Goal: Information Seeking & Learning: Find specific fact

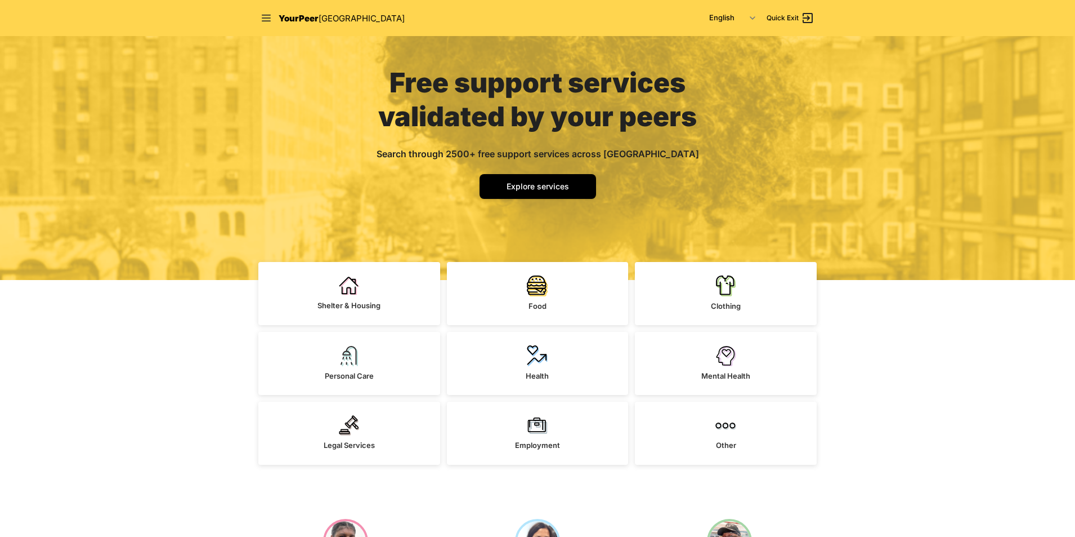
scroll to position [56, 0]
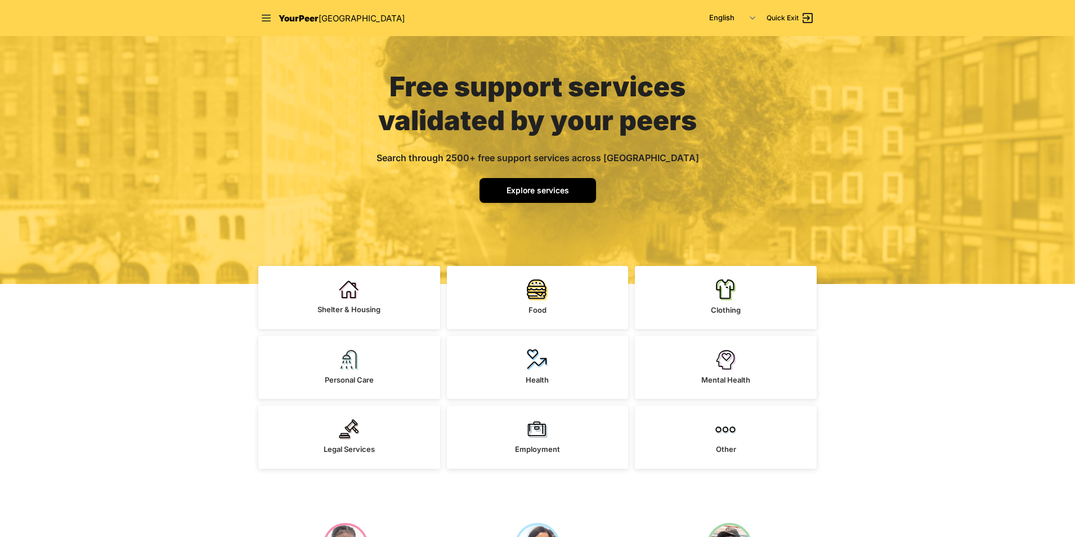
click at [561, 194] on span "Explore services" at bounding box center [538, 190] width 62 height 10
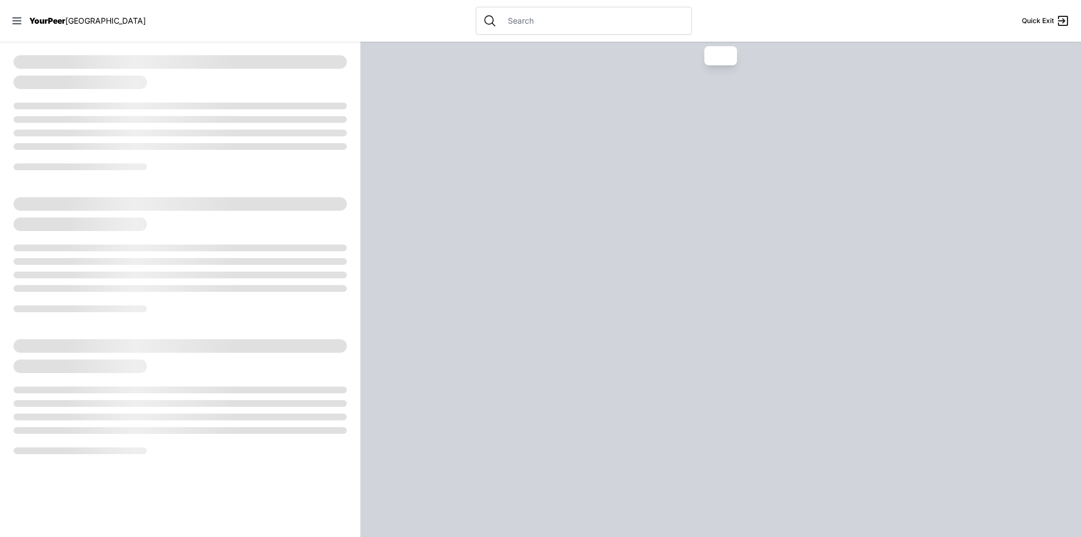
select select "recentlyUpdated"
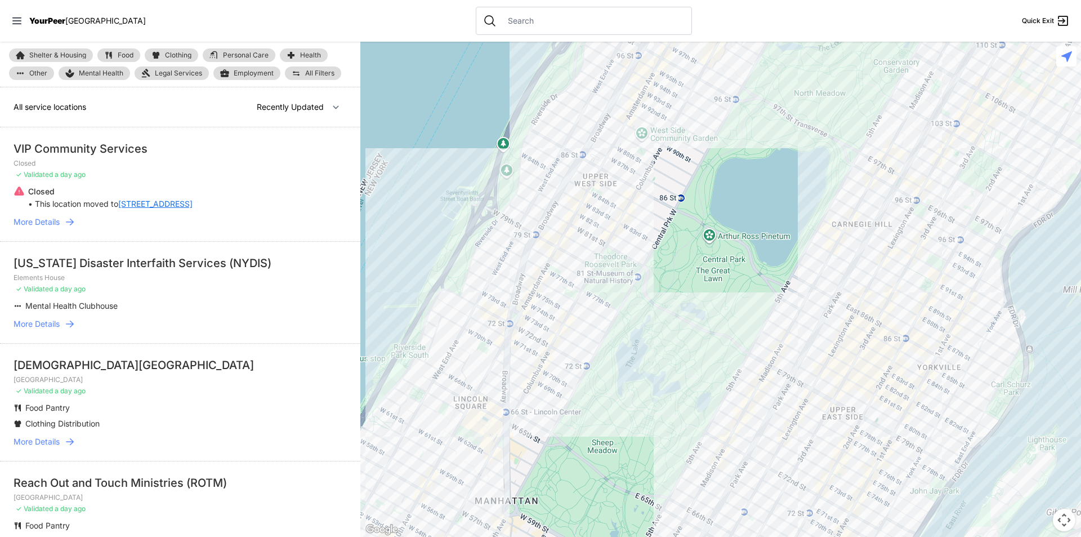
click at [583, 21] on input "text" at bounding box center [593, 20] width 184 height 11
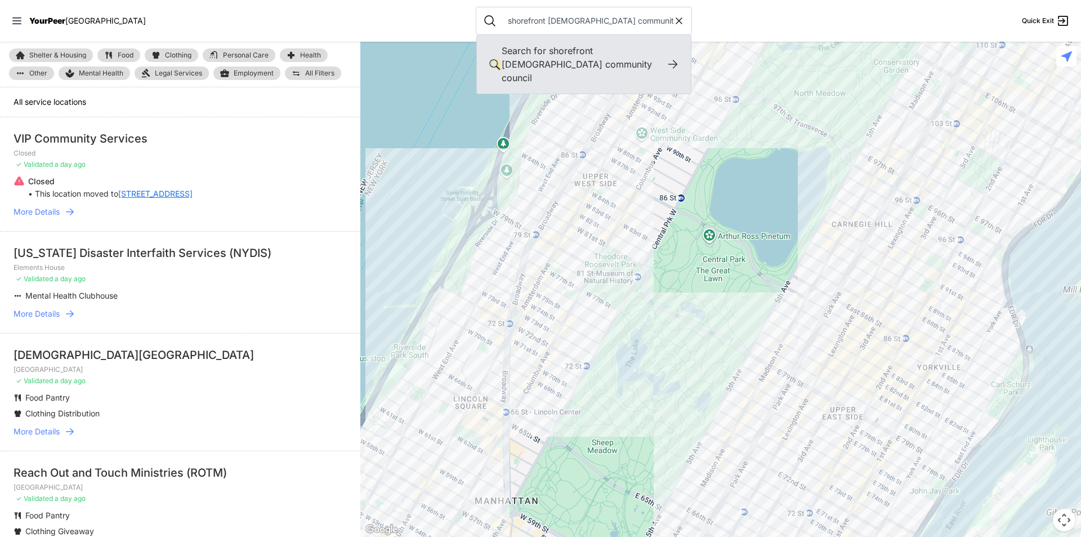
type input "shorefront [DEMOGRAPHIC_DATA] community council"
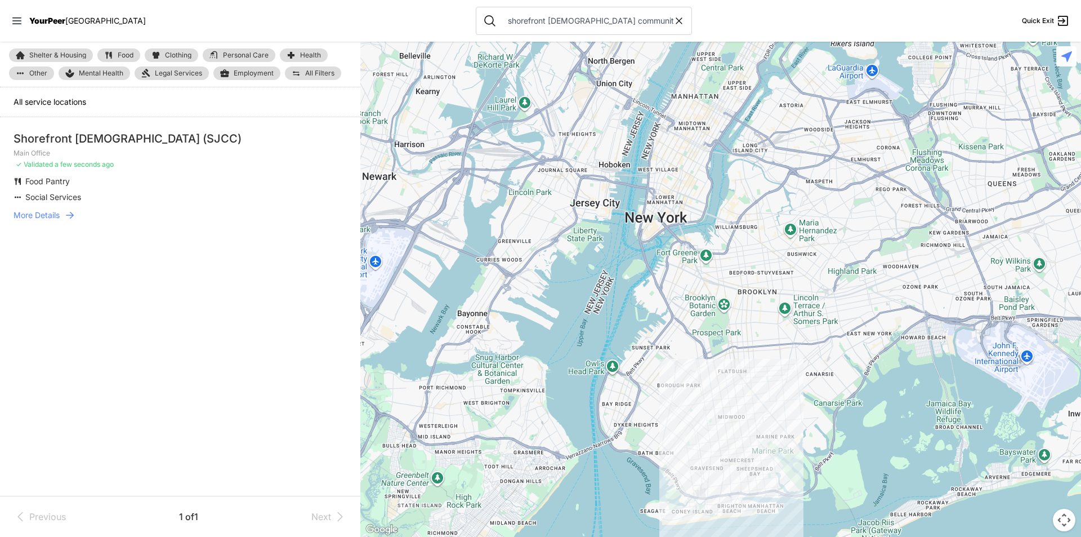
click at [56, 194] on span "Social Services" at bounding box center [53, 197] width 56 height 10
click at [50, 212] on span "More Details" at bounding box center [37, 214] width 46 height 11
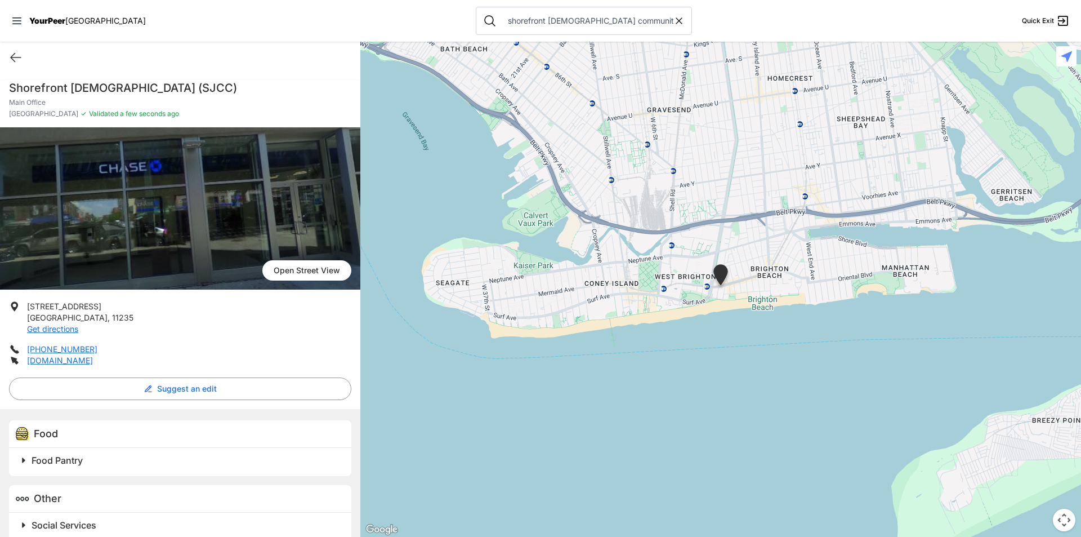
scroll to position [15, 0]
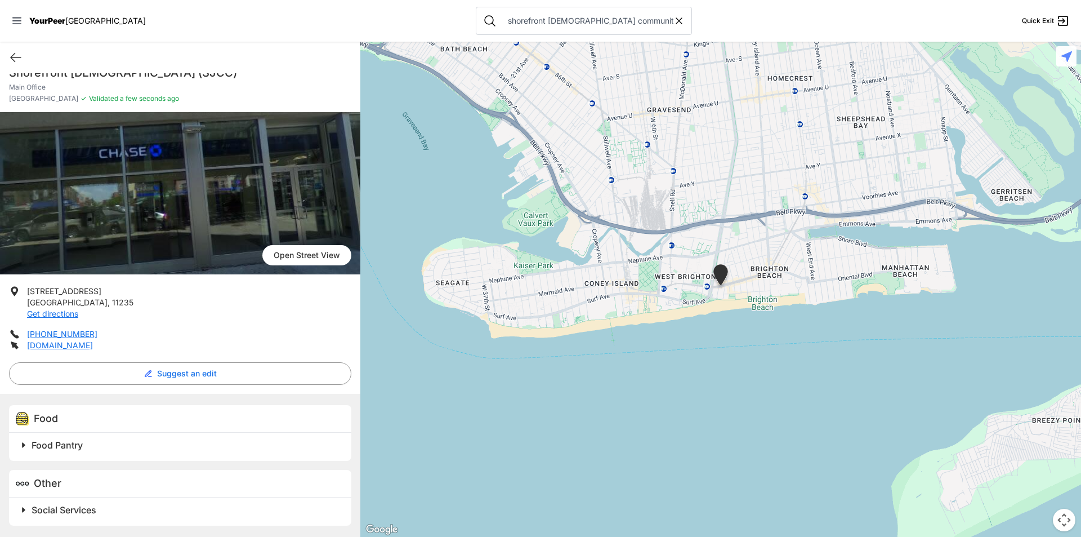
click at [69, 511] on span "Social Services" at bounding box center [64, 509] width 65 height 11
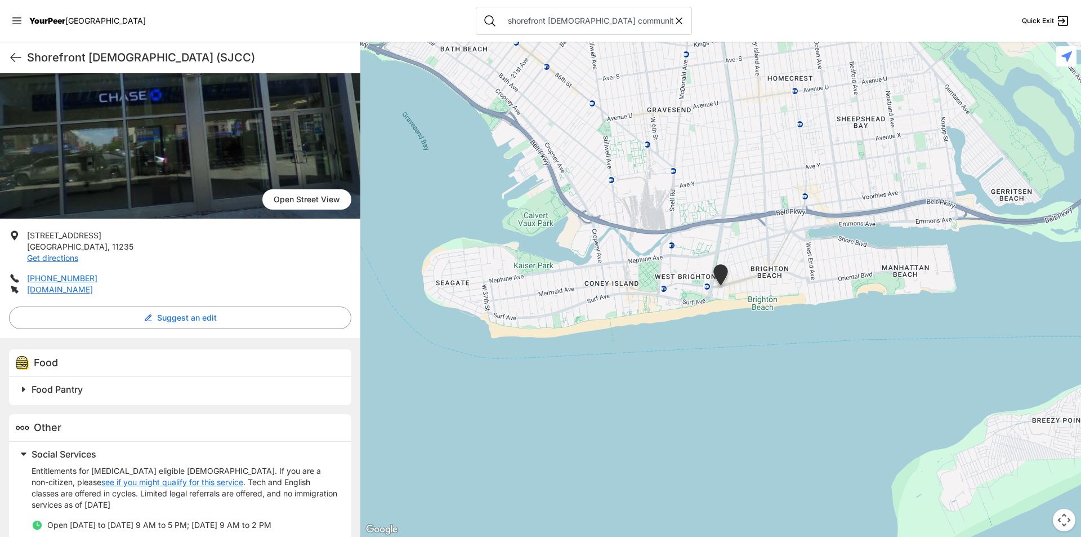
scroll to position [126, 0]
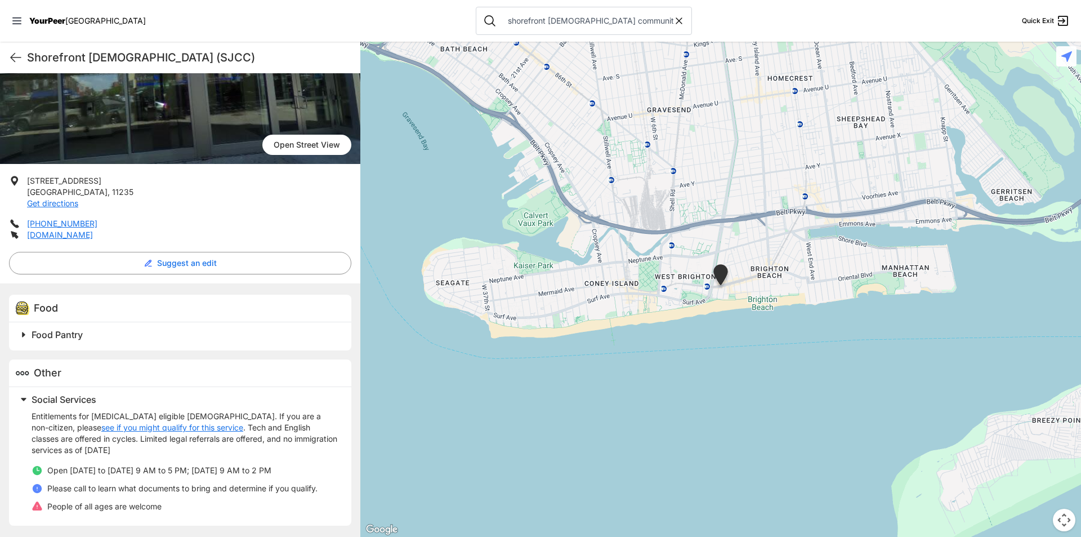
click at [95, 336] on h2 "Food Pantry" at bounding box center [185, 335] width 306 height 14
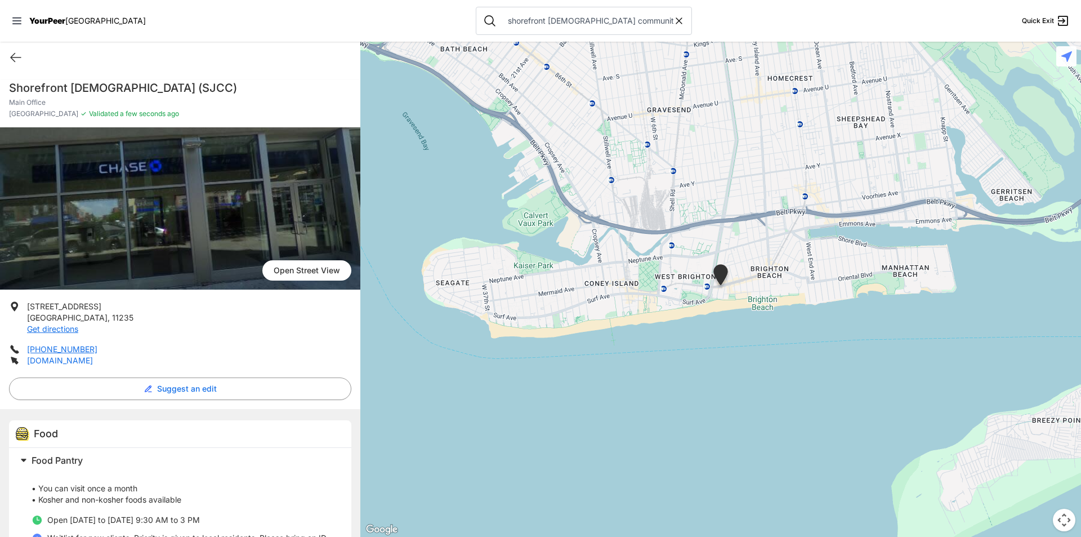
click at [62, 359] on link "[DOMAIN_NAME]" at bounding box center [60, 360] width 66 height 10
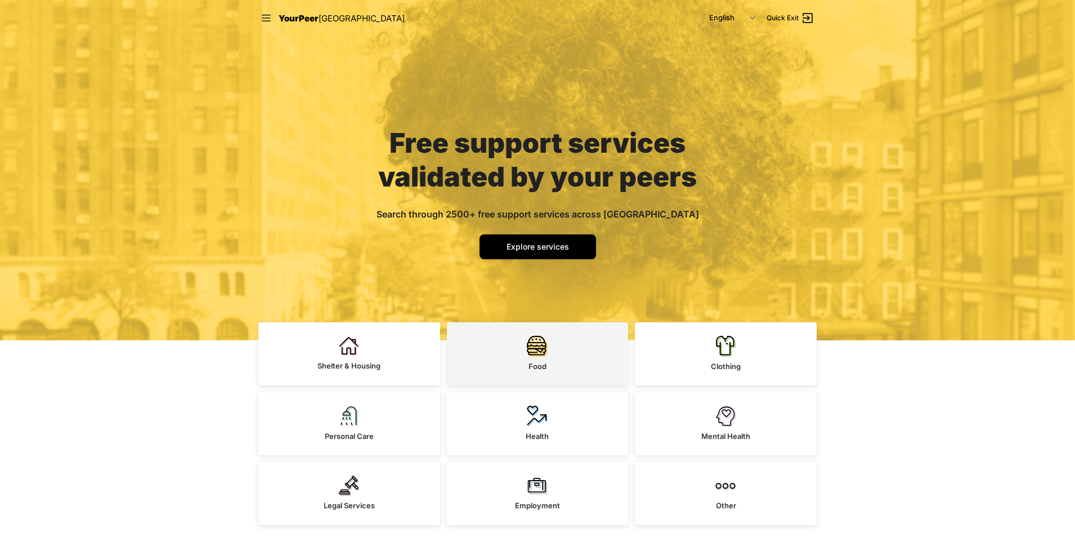
click at [553, 360] on link "Food" at bounding box center [538, 353] width 182 height 63
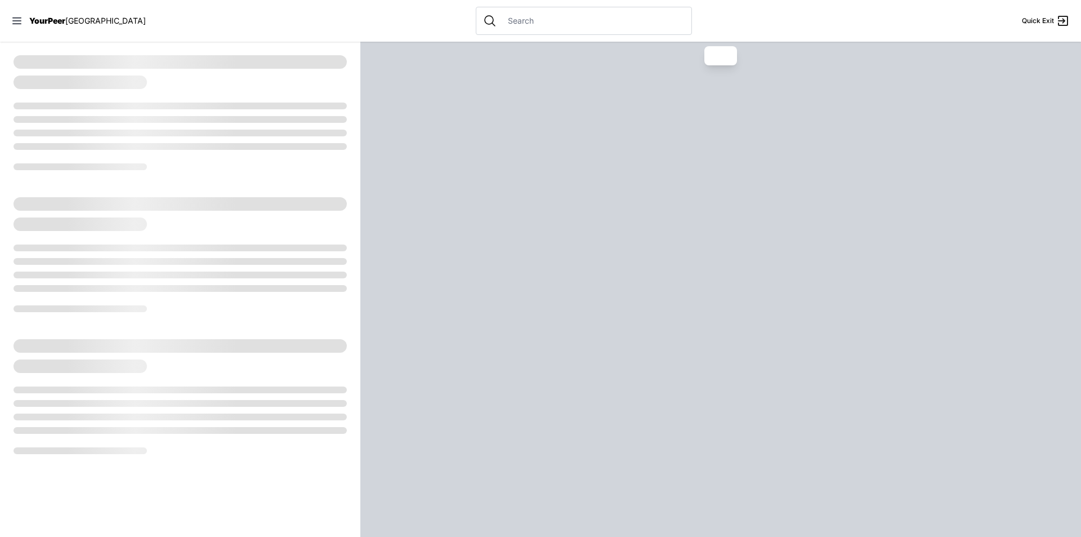
select select "recentlyUpdated"
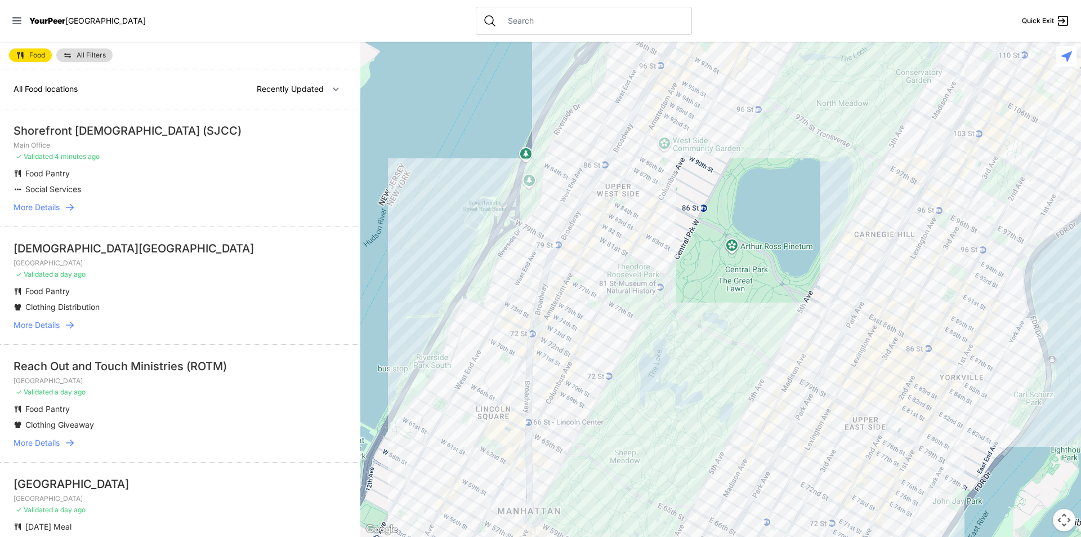
click at [44, 207] on span "More Details" at bounding box center [37, 207] width 46 height 11
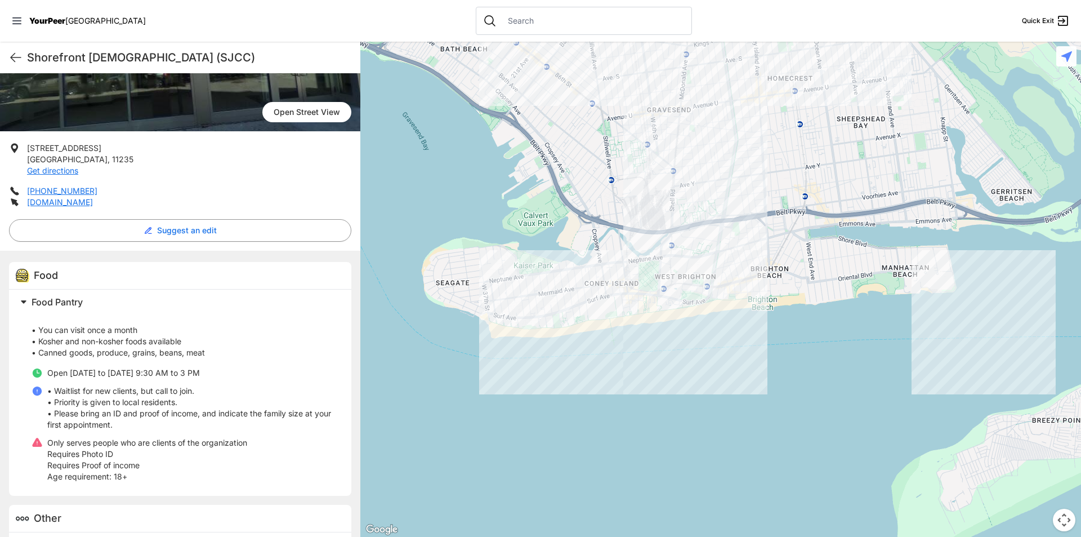
scroll to position [169, 0]
